Goal: Task Accomplishment & Management: Complete application form

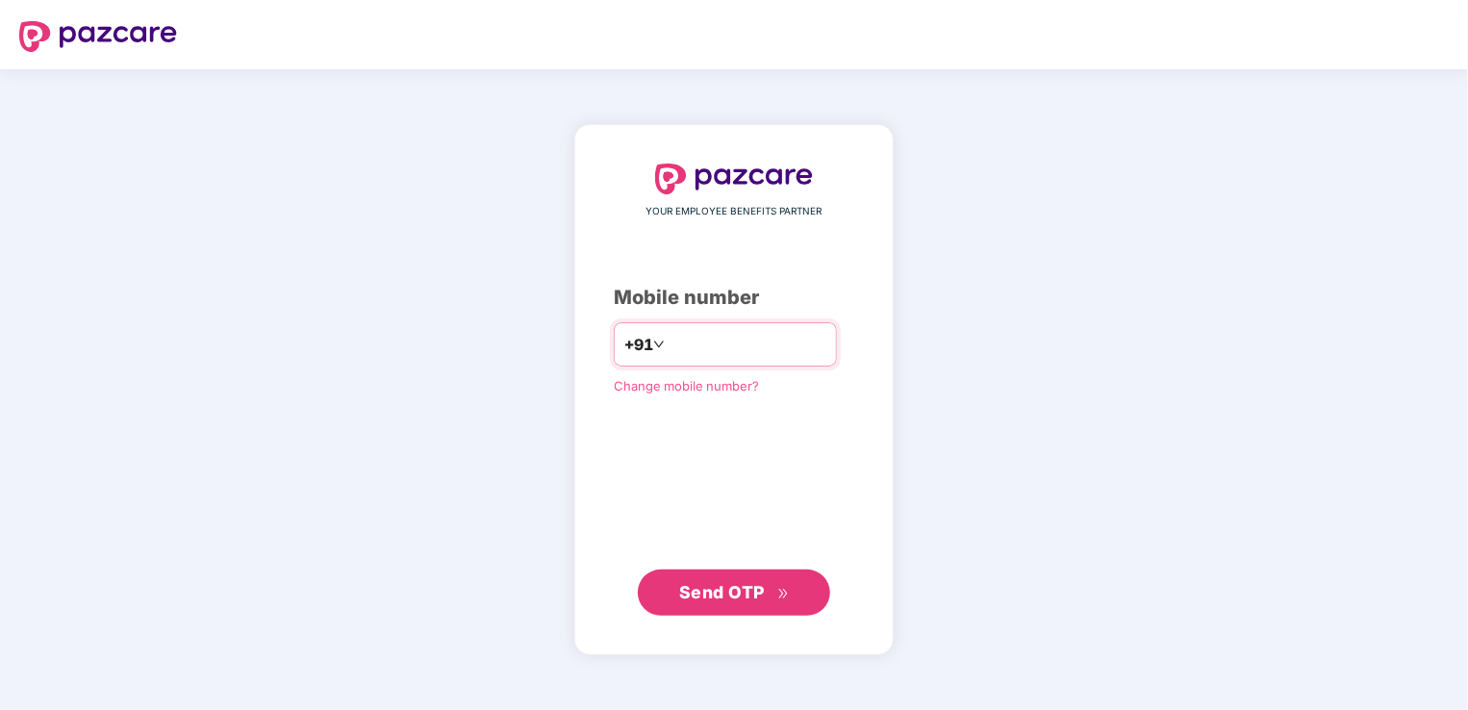
type input "**********"
click at [710, 607] on button "Send OTP" at bounding box center [734, 592] width 192 height 46
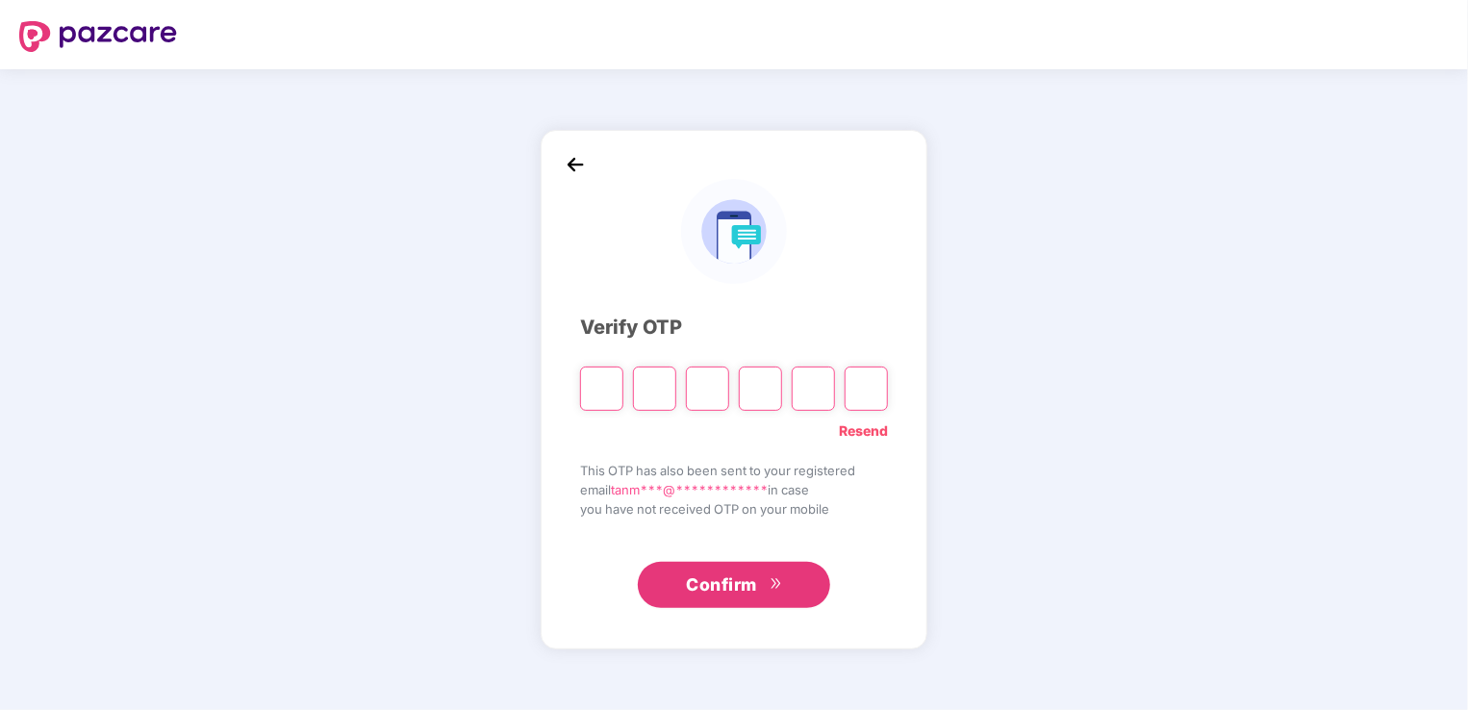
type input "*"
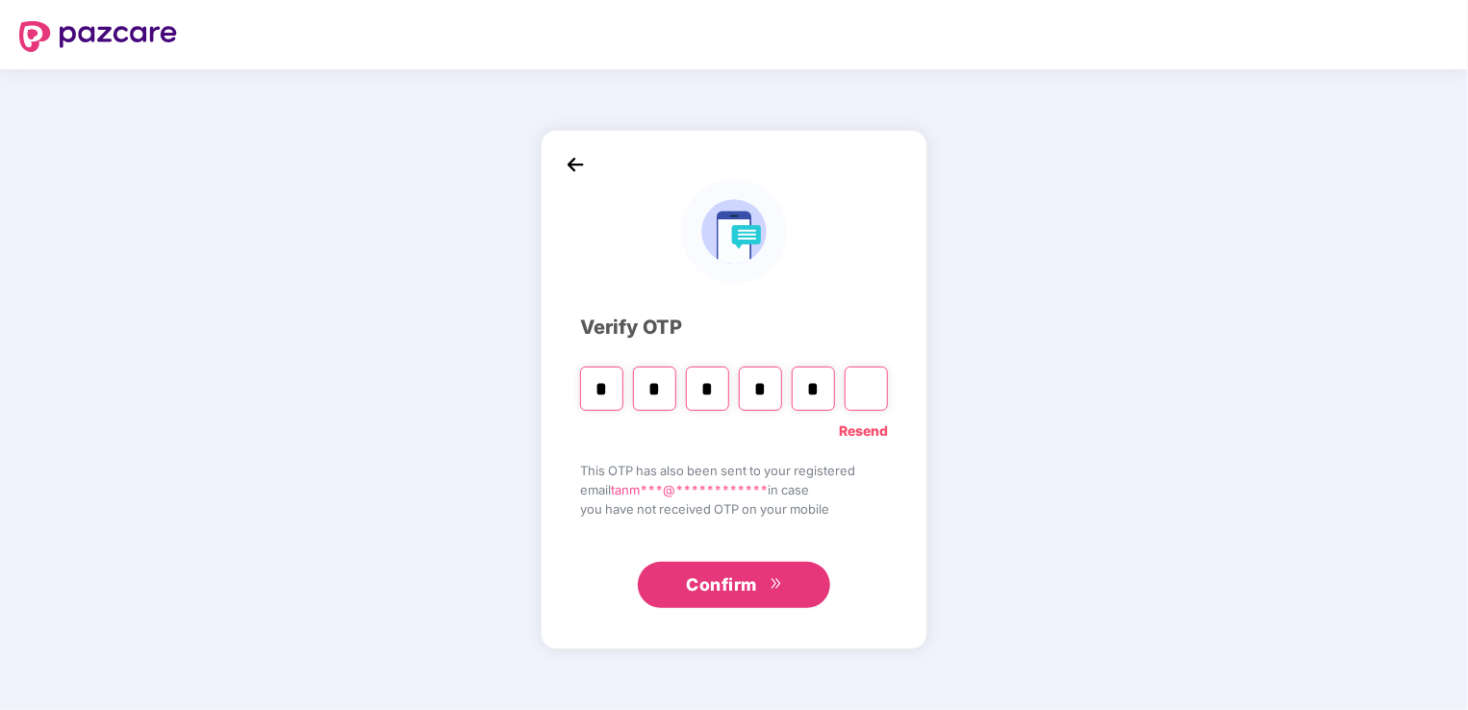
type input "*"
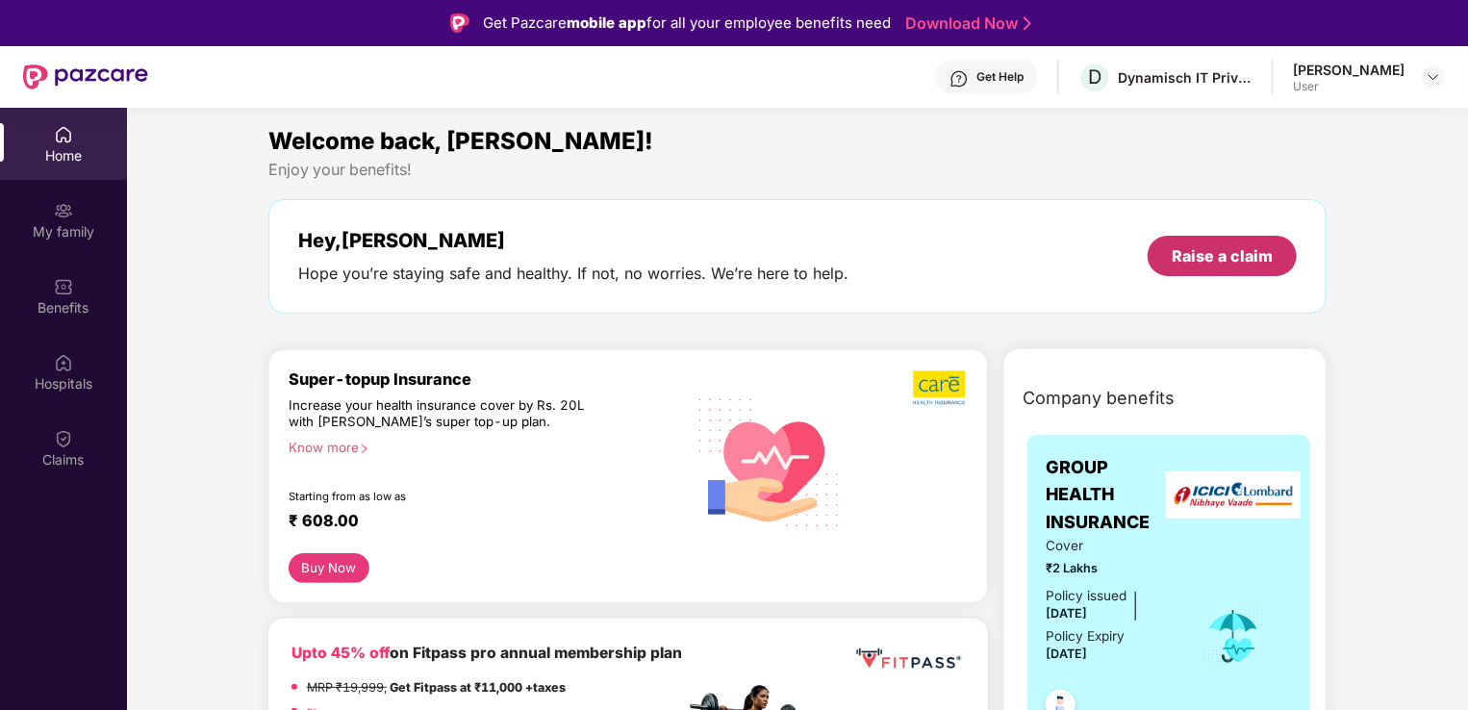
click at [1212, 251] on div "Raise a claim" at bounding box center [1222, 255] width 101 height 21
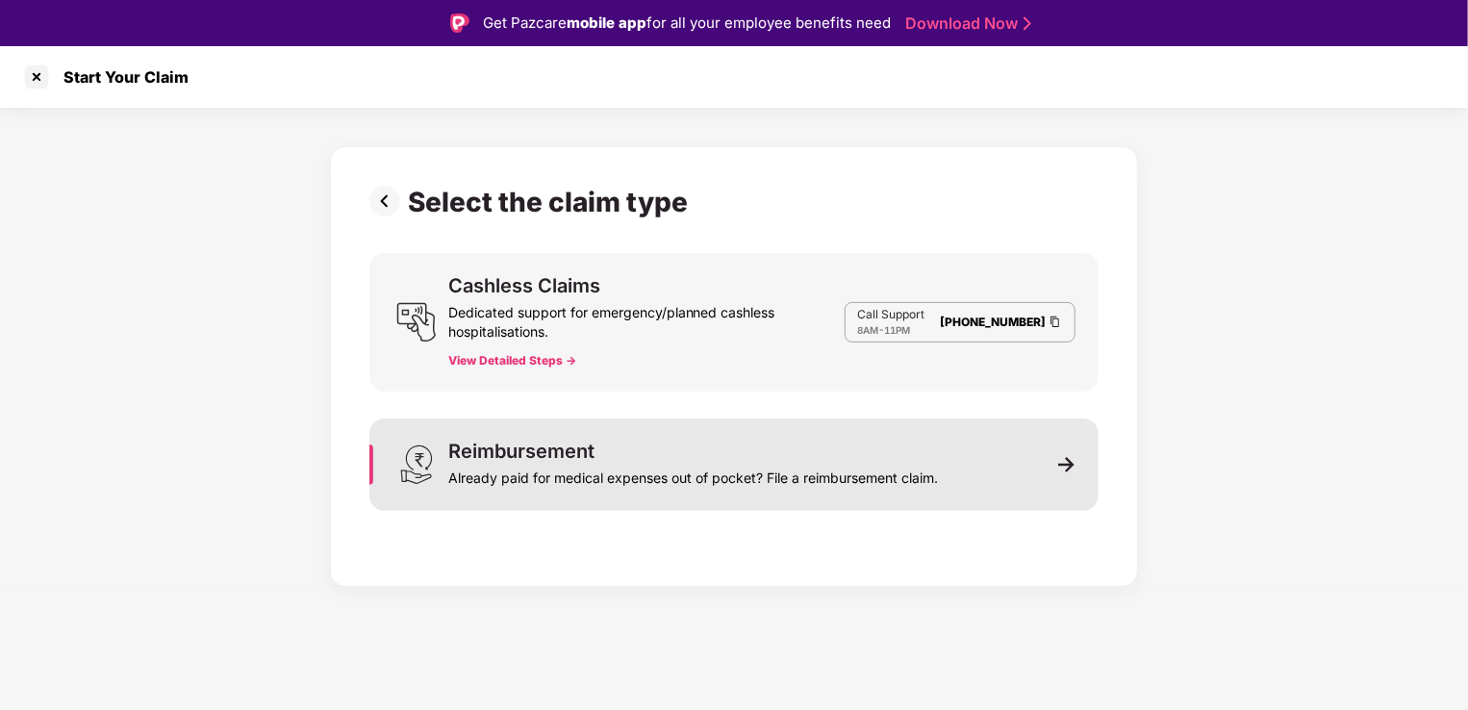
click at [915, 491] on div "Reimbursement Already paid for medical expenses out of pocket? File a reimburse…" at bounding box center [733, 464] width 729 height 92
